Goal: Entertainment & Leisure: Consume media (video, audio)

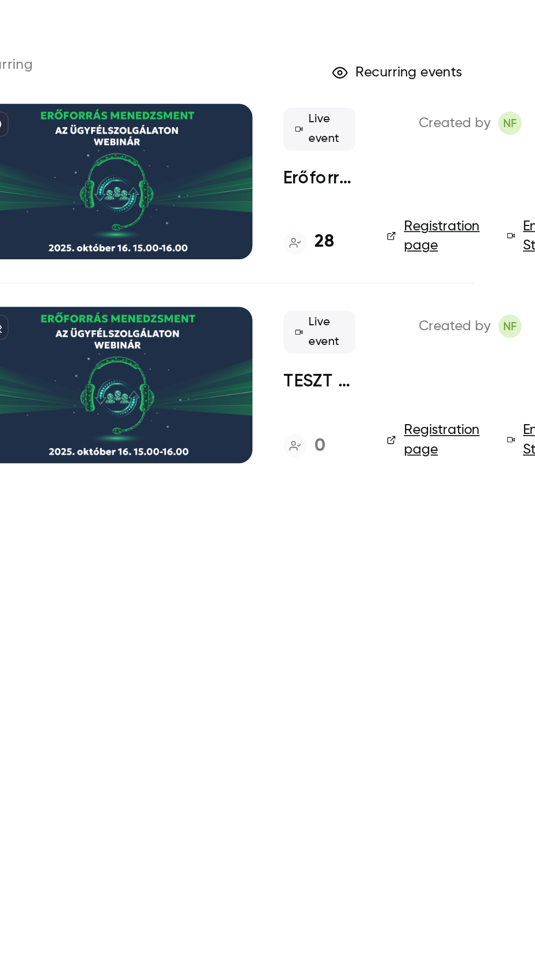
scroll to position [1, 0]
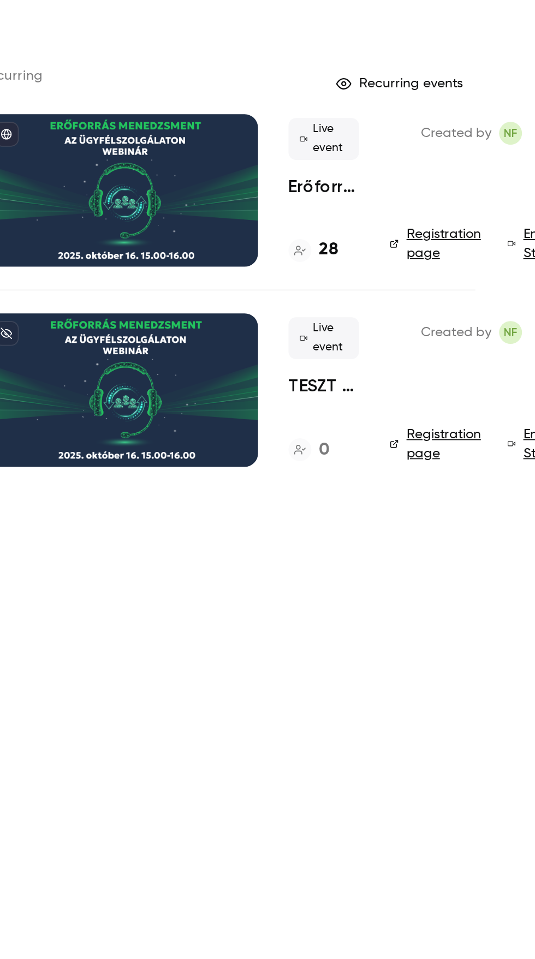
click at [291, 137] on div at bounding box center [298, 137] width 156 height 87
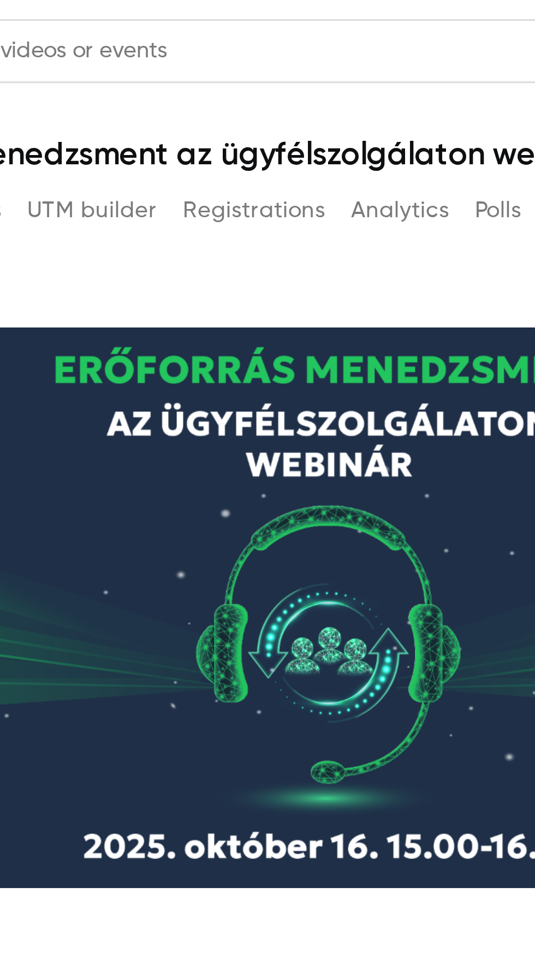
click at [299, 69] on button "Registrations" at bounding box center [306, 71] width 49 height 17
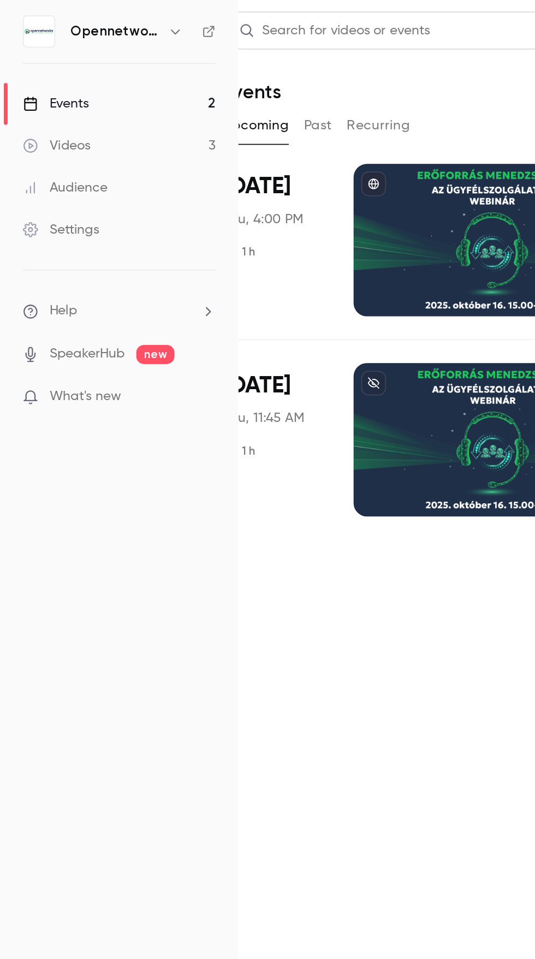
scroll to position [0, 30]
click at [34, 85] on div "Videos" at bounding box center [32, 83] width 39 height 11
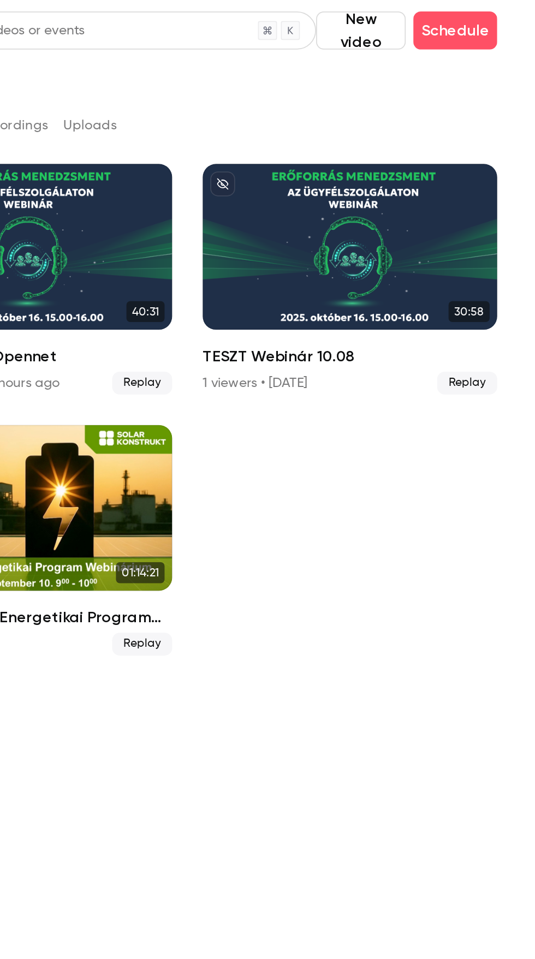
click at [396, 147] on div "TESZT Webinár 10.08" at bounding box center [428, 141] width 169 height 95
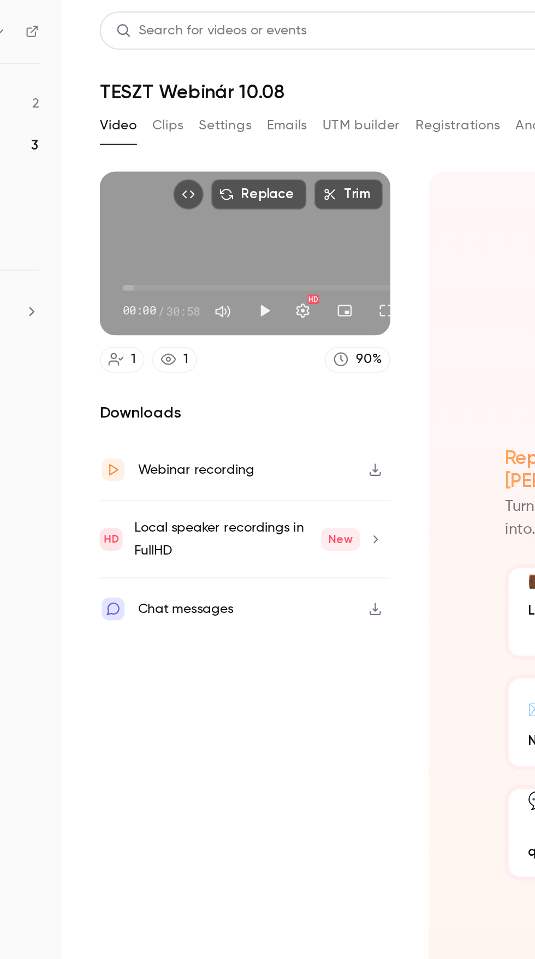
click at [255, 170] on button "Play" at bounding box center [253, 178] width 22 height 22
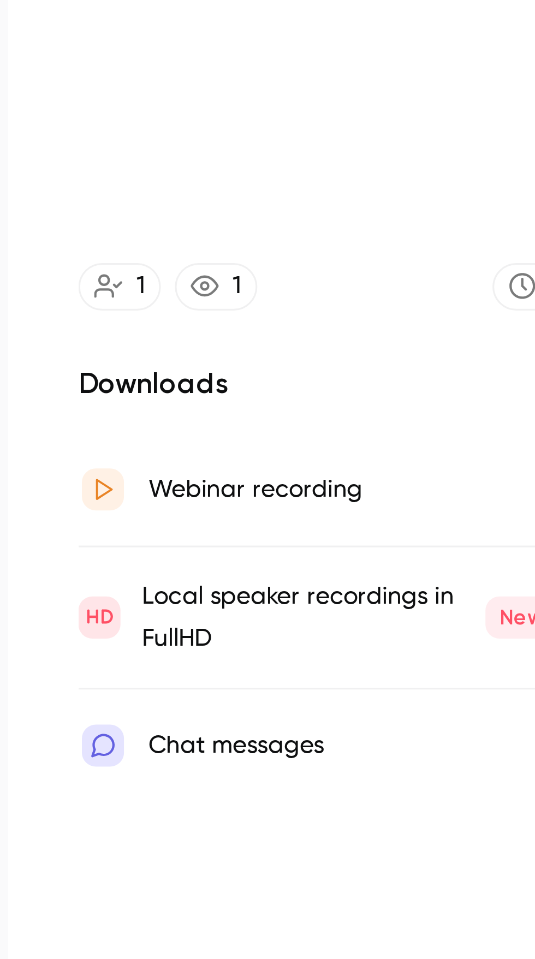
click at [205, 144] on video at bounding box center [241, 145] width 166 height 94
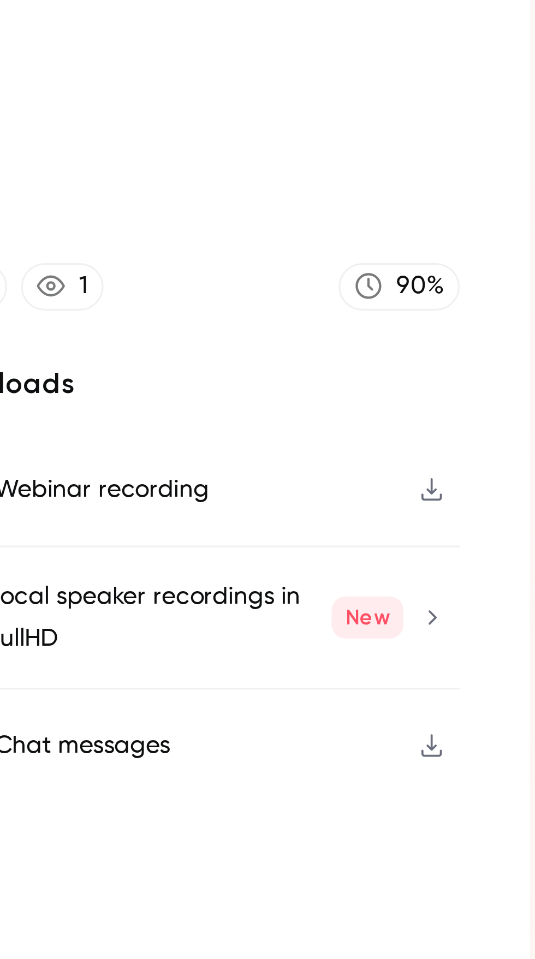
type input "*****"
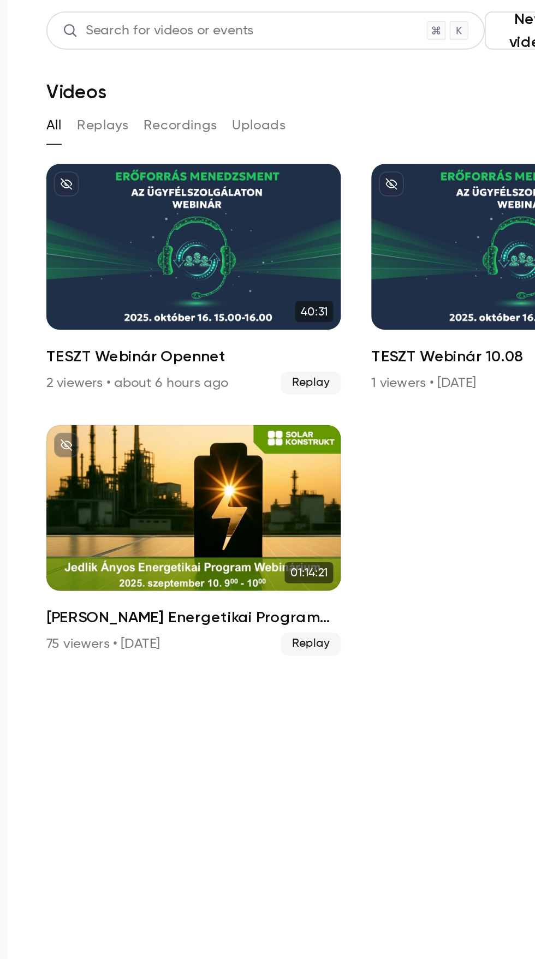
click at [220, 129] on div "TESZT Webinár Opennet" at bounding box center [242, 141] width 169 height 95
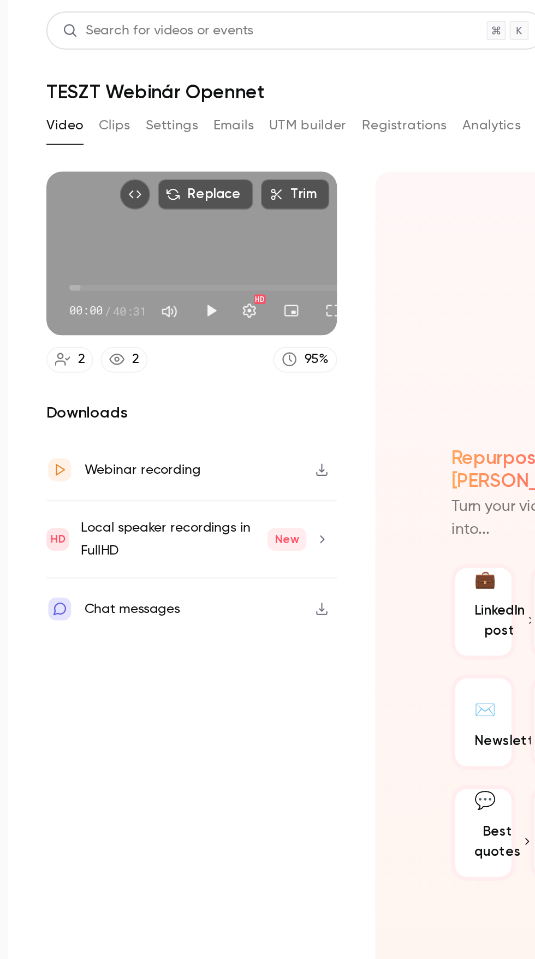
click at [258, 168] on button "Play" at bounding box center [253, 178] width 22 height 22
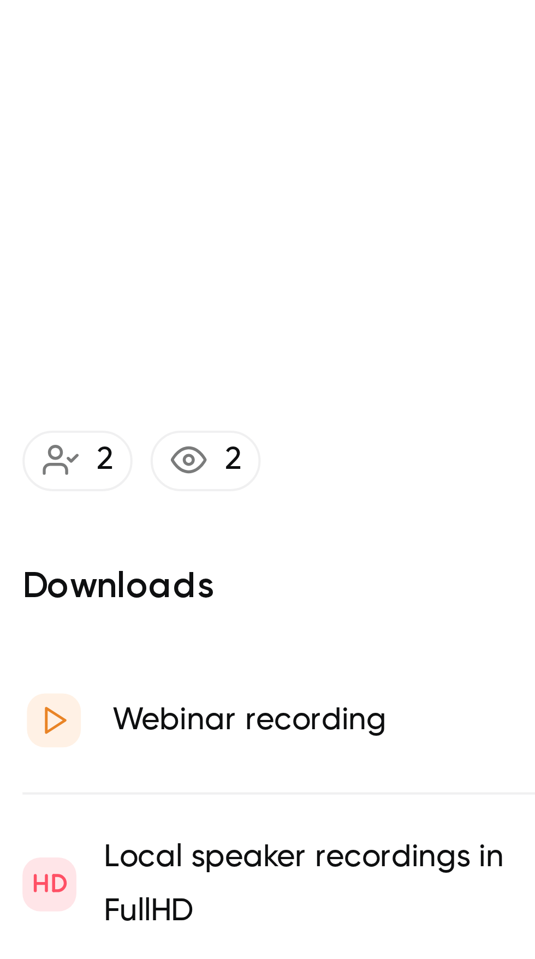
click at [185, 141] on video at bounding box center [241, 145] width 166 height 94
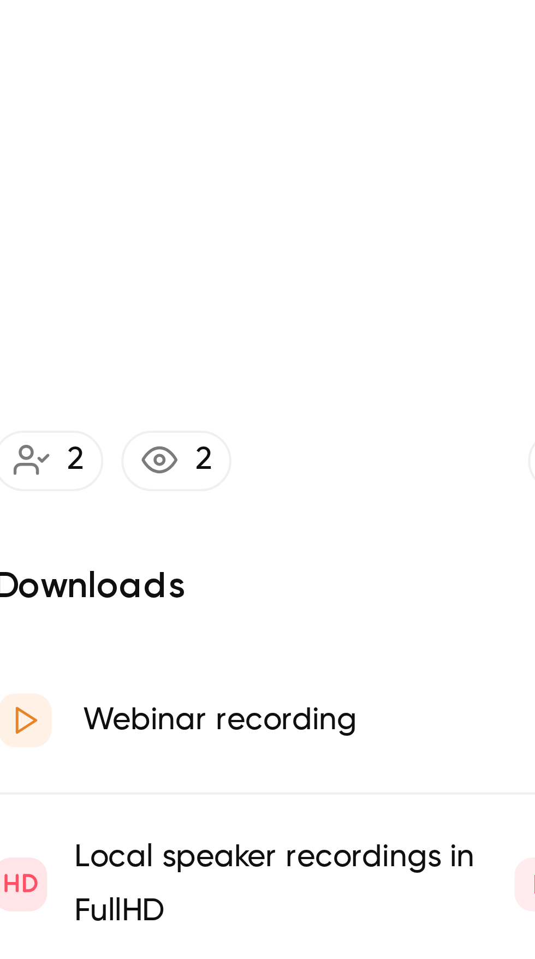
click at [223, 153] on video at bounding box center [241, 145] width 166 height 94
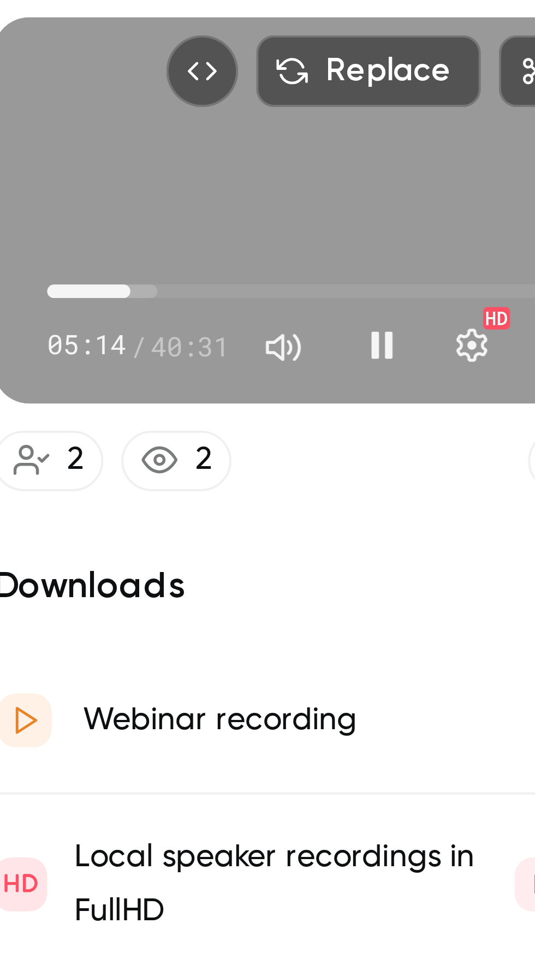
click at [190, 163] on span "05:14" at bounding box center [191, 164] width 3 height 3
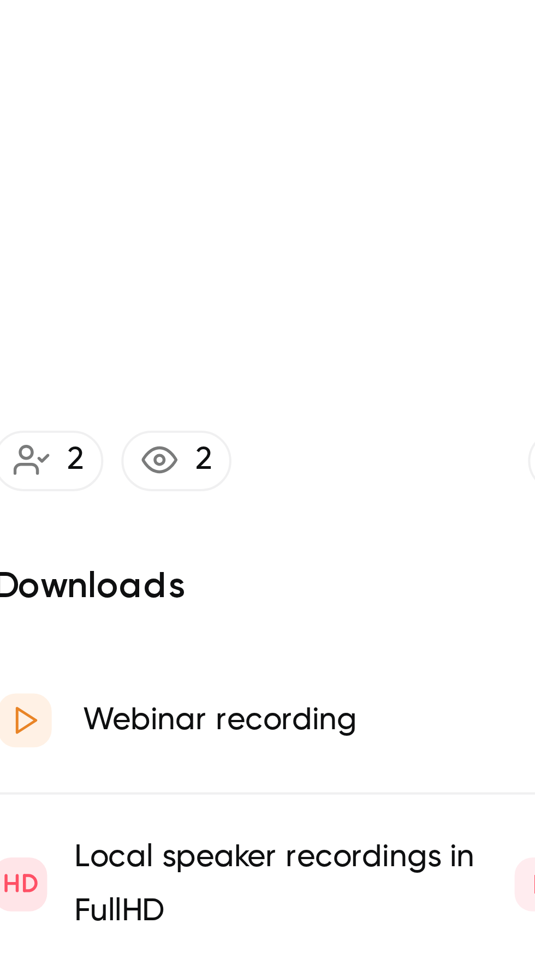
click at [189, 141] on video at bounding box center [241, 145] width 166 height 94
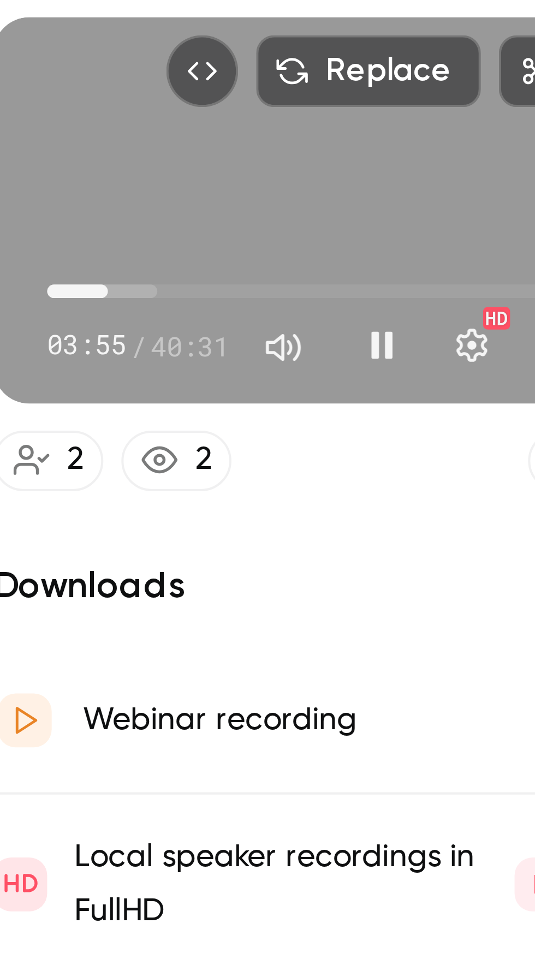
click at [184, 163] on span "03:55" at bounding box center [185, 164] width 3 height 3
click at [184, 165] on span "03:28" at bounding box center [184, 164] width 3 height 3
click at [186, 164] on span "03:25" at bounding box center [184, 164] width 3 height 3
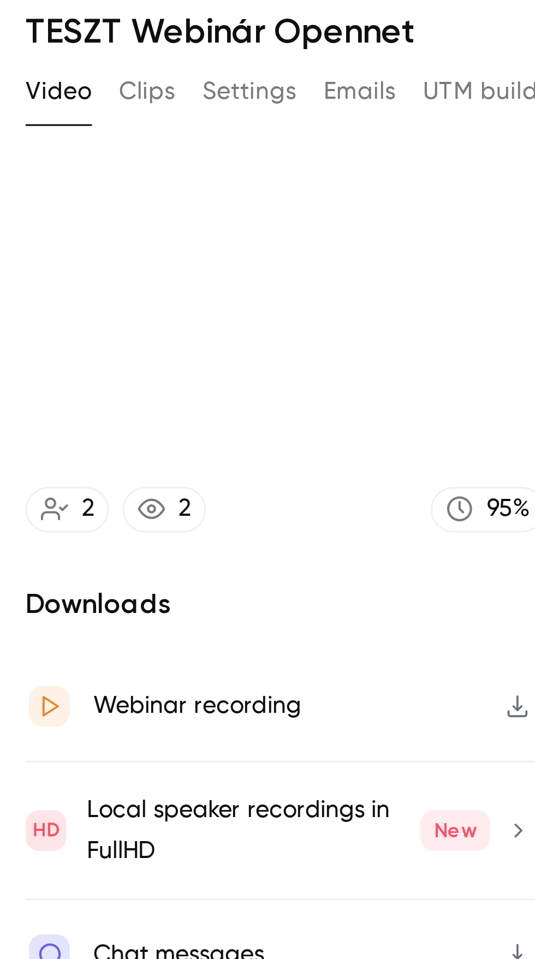
click at [229, 240] on h2 "Downloads" at bounding box center [241, 236] width 166 height 13
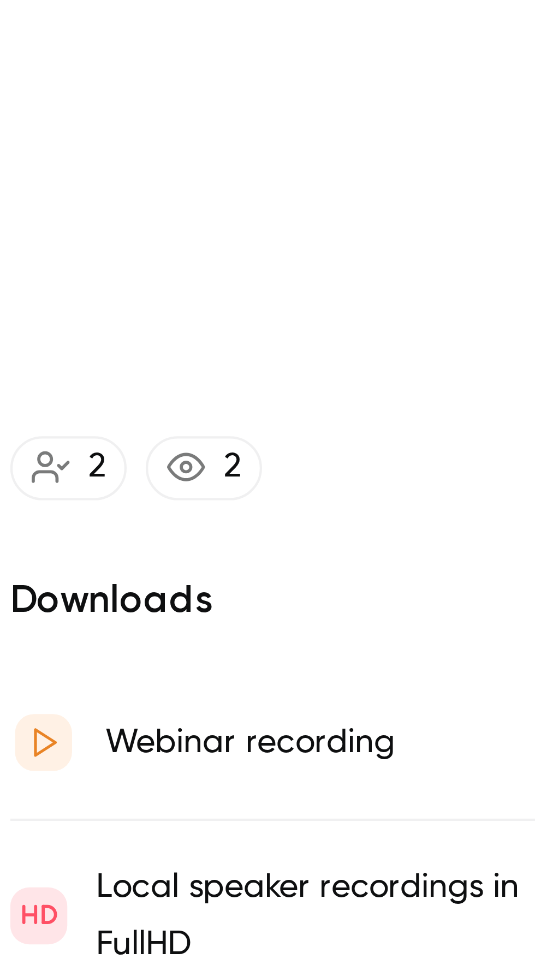
click at [199, 149] on video at bounding box center [241, 145] width 166 height 94
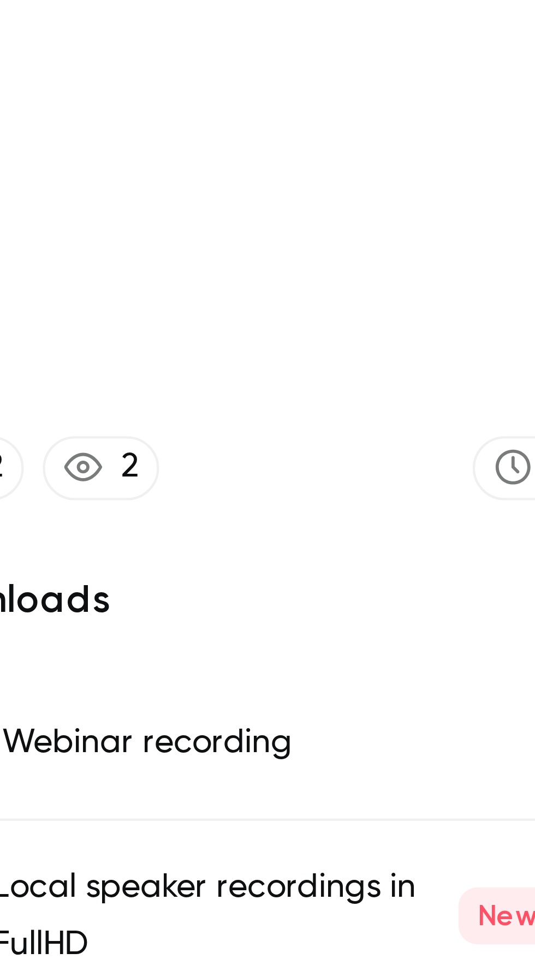
click at [212, 149] on video at bounding box center [241, 145] width 166 height 94
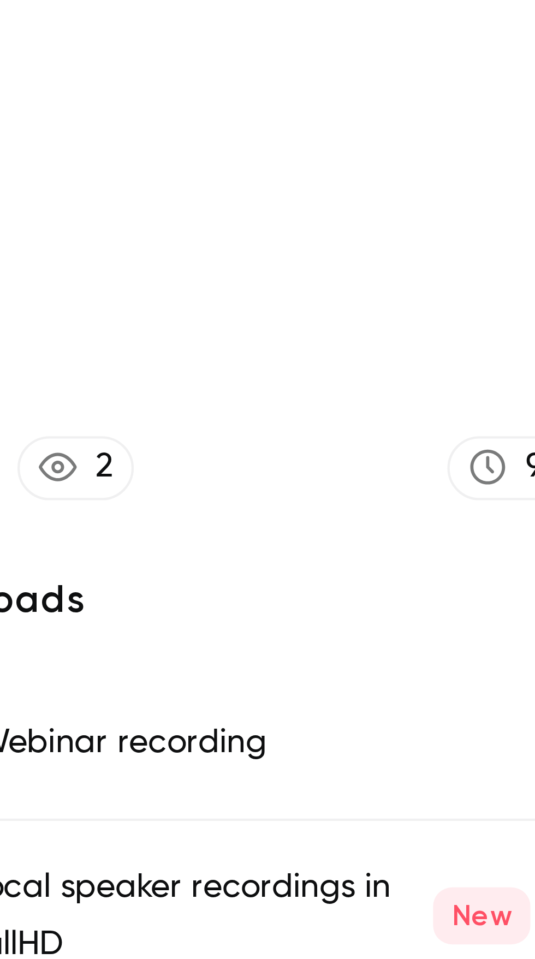
click at [217, 153] on video at bounding box center [241, 145] width 166 height 94
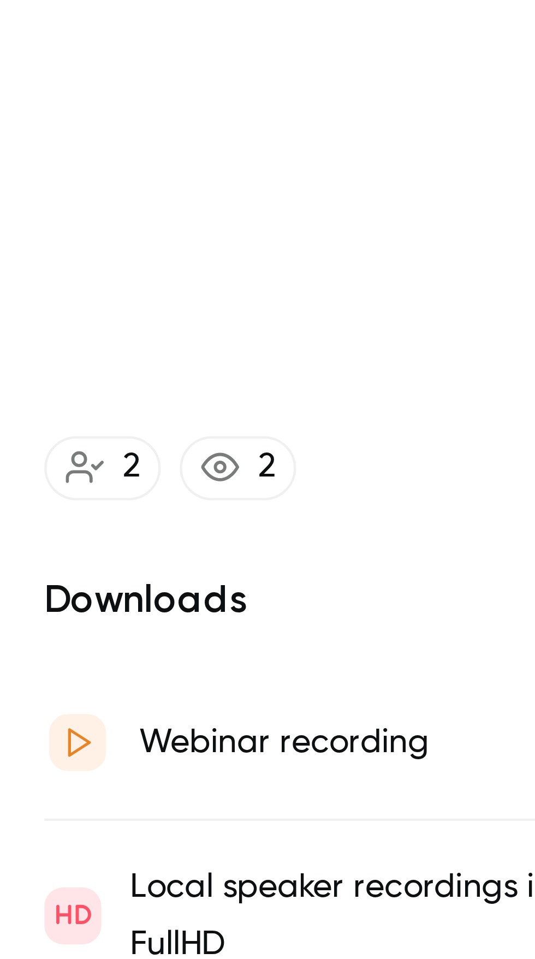
click at [216, 161] on video at bounding box center [241, 145] width 166 height 94
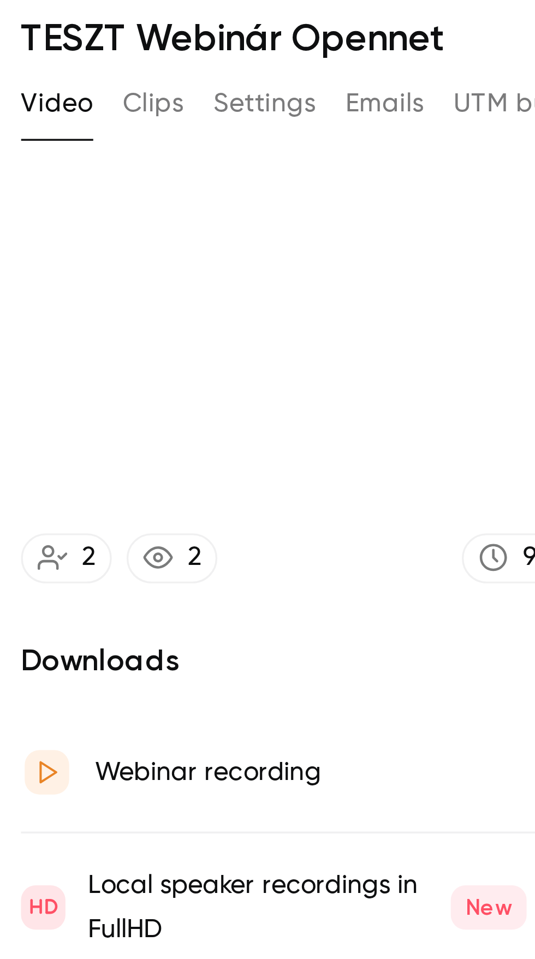
click at [199, 133] on video at bounding box center [241, 145] width 166 height 94
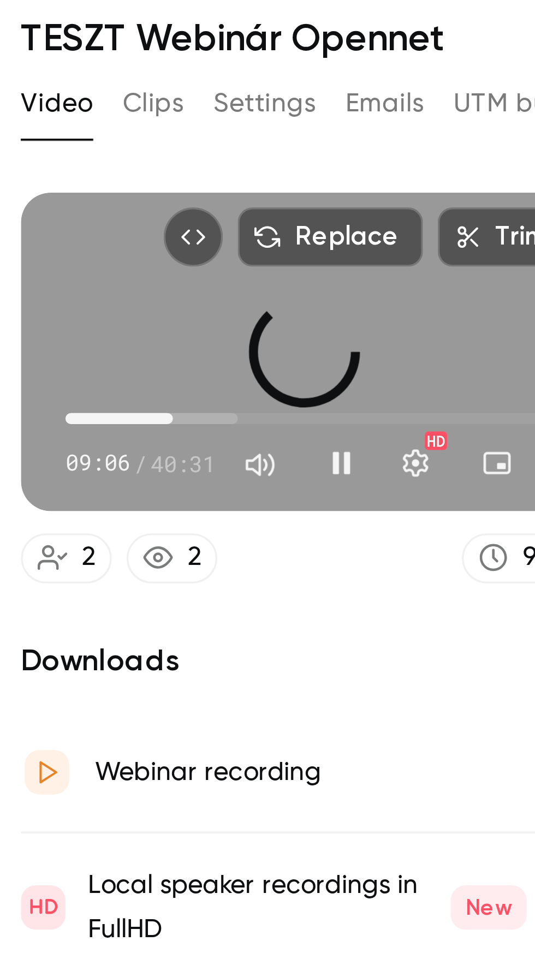
click at [205, 164] on span "08:17" at bounding box center [202, 164] width 3 height 3
click at [207, 163] on span "09:21" at bounding box center [206, 164] width 3 height 3
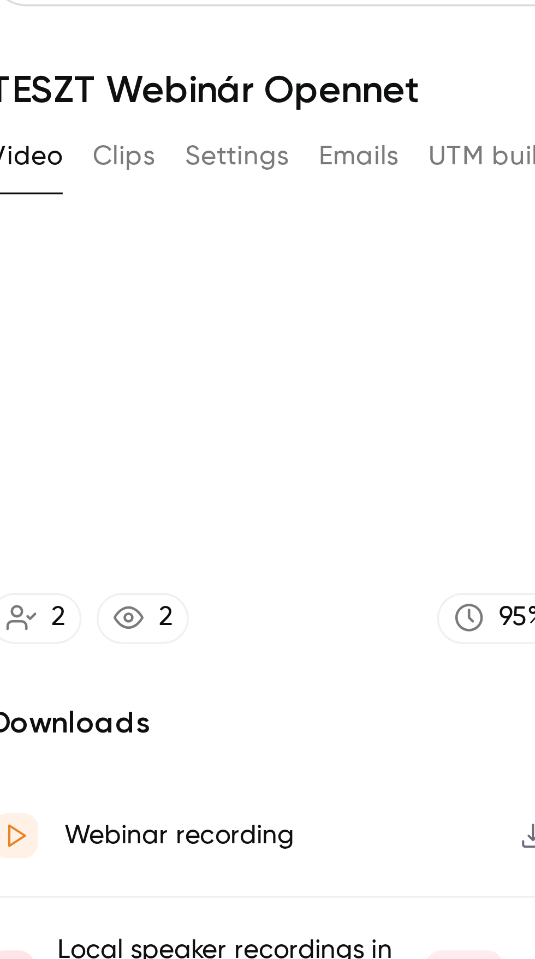
click at [222, 151] on video at bounding box center [241, 145] width 166 height 94
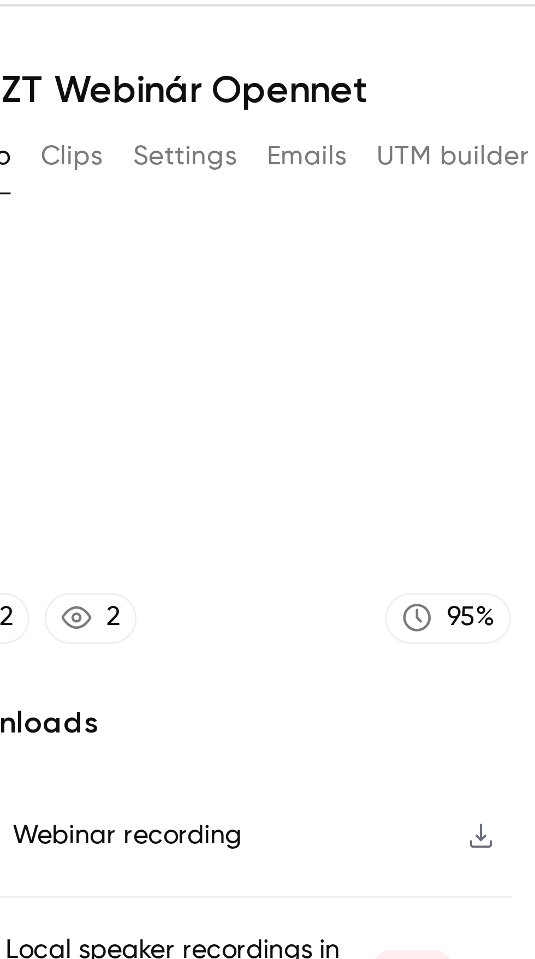
click at [193, 132] on video at bounding box center [241, 145] width 166 height 94
click at [218, 159] on video at bounding box center [241, 145] width 166 height 94
click at [218, 118] on video at bounding box center [241, 145] width 166 height 94
click at [218, 132] on video at bounding box center [241, 145] width 166 height 94
click at [253, 149] on video at bounding box center [241, 145] width 166 height 94
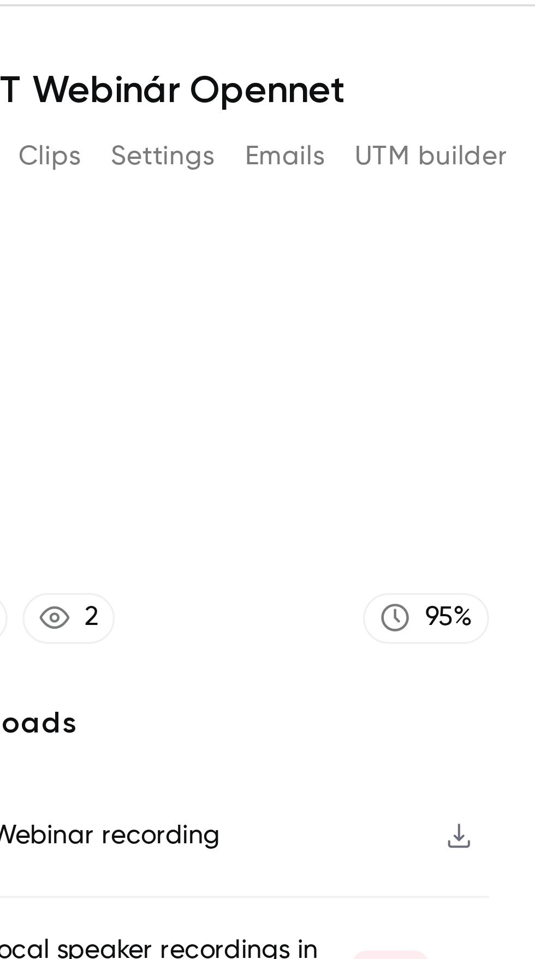
click at [263, 147] on video at bounding box center [241, 145] width 166 height 94
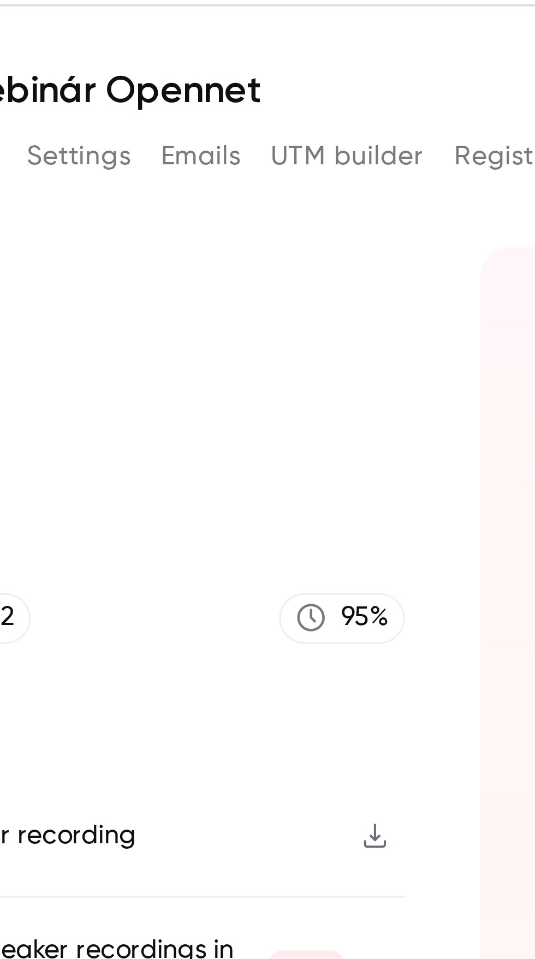
click at [280, 148] on video at bounding box center [241, 145] width 166 height 94
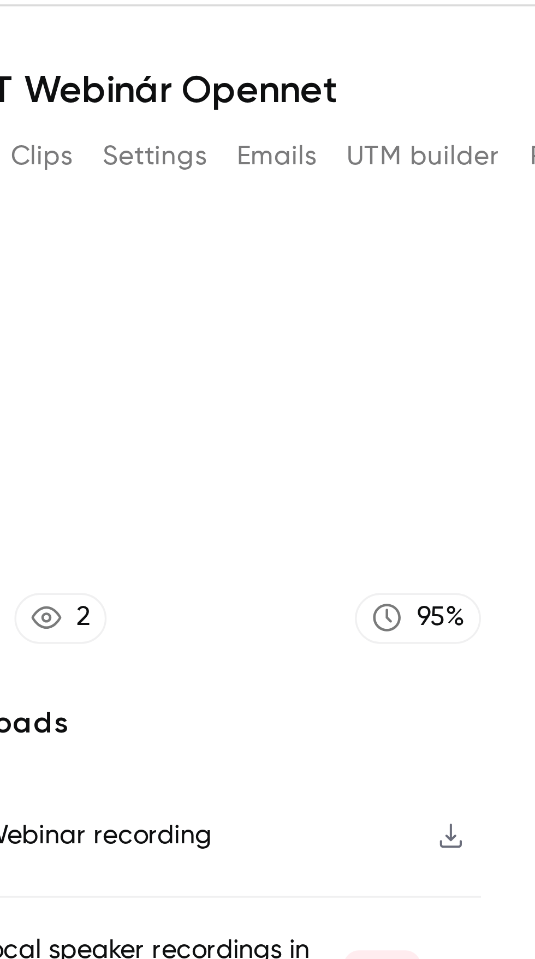
click at [292, 152] on video at bounding box center [241, 145] width 166 height 94
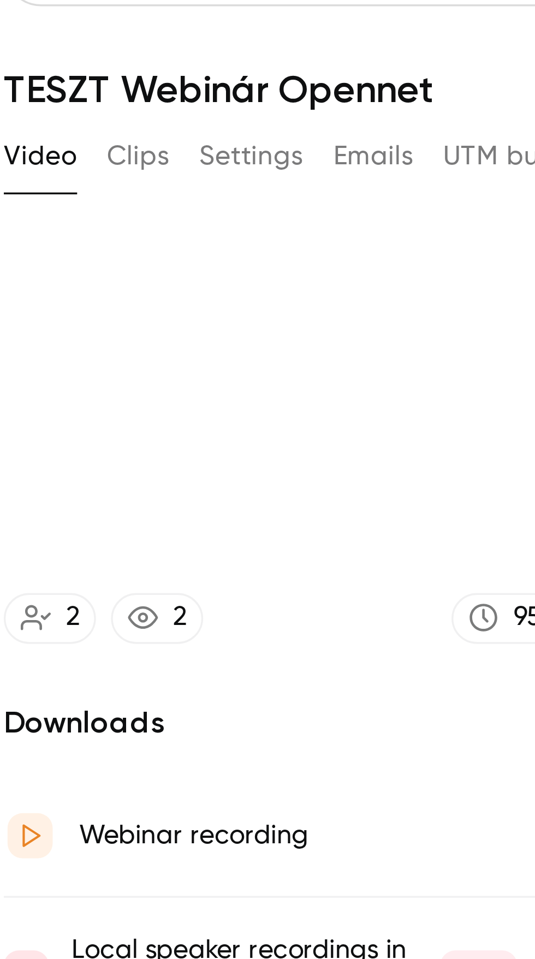
type input "******"
